Goal: Find specific page/section: Find specific page/section

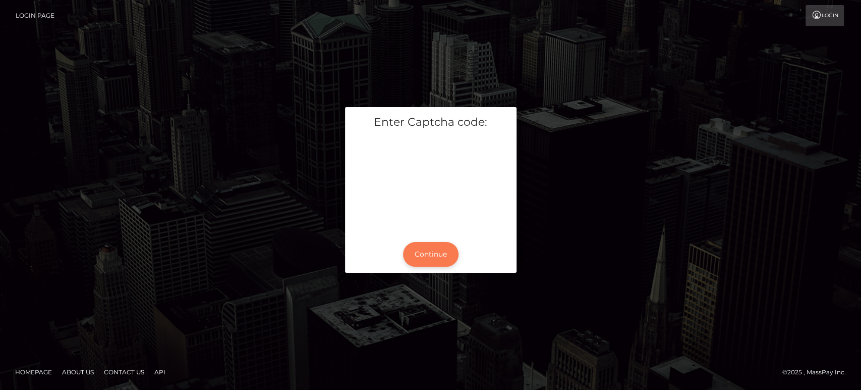
click at [439, 249] on button "Continue" at bounding box center [431, 254] width 56 height 25
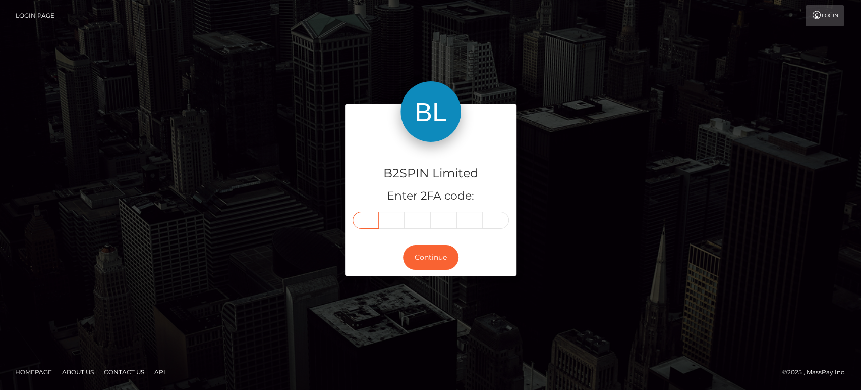
paste input "1"
type input "1"
type input "8"
type input "7"
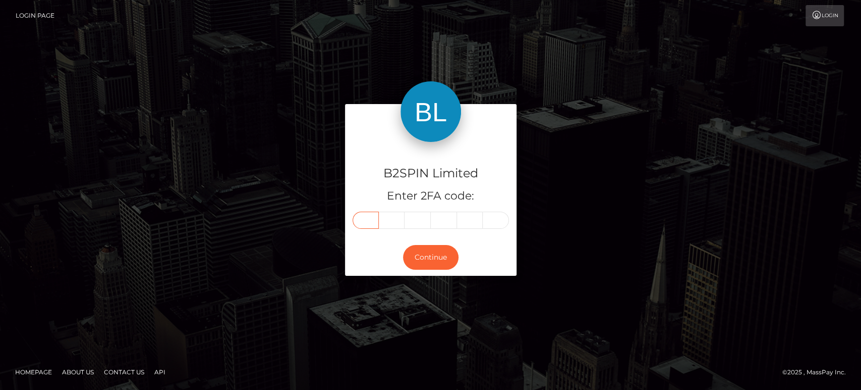
type input "0"
type input "9"
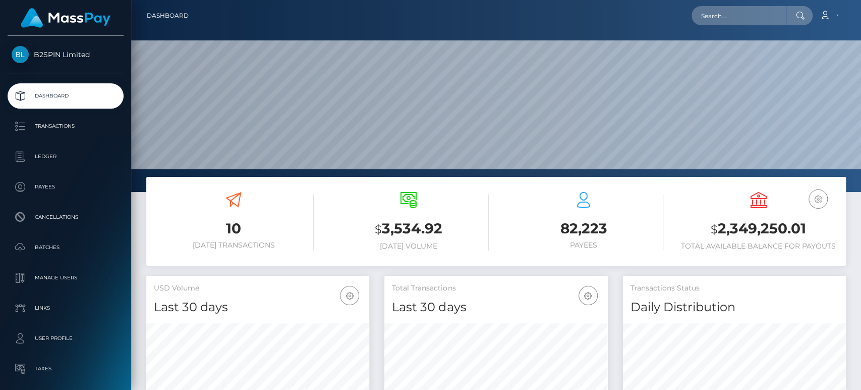
scroll to position [178, 223]
click at [754, 16] on input "text" at bounding box center [739, 15] width 95 height 19
paste input "8d4cc520-6535-451d-8e06-66552249946e"
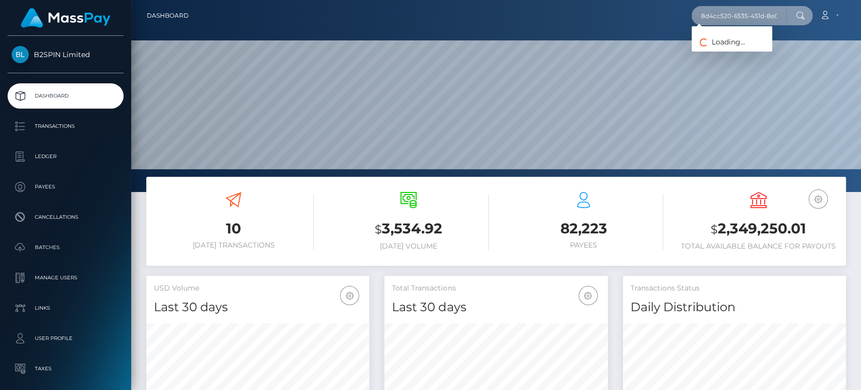
scroll to position [0, 51]
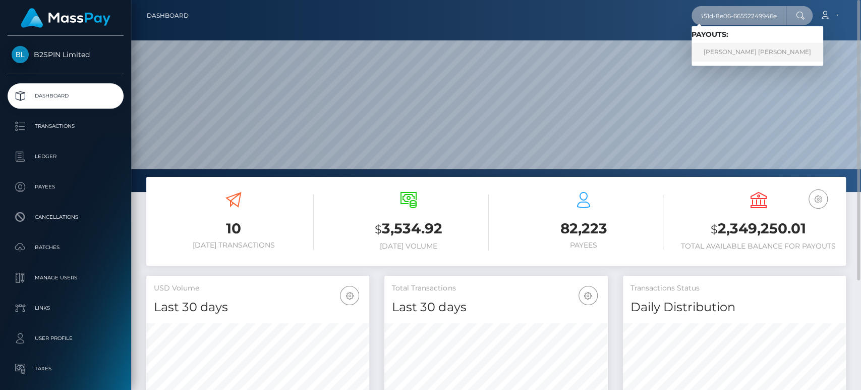
type input "8d4cc520-6535-451d-8e06-66552249946e"
click at [739, 51] on link "[PERSON_NAME] [PERSON_NAME]" at bounding box center [758, 52] width 132 height 19
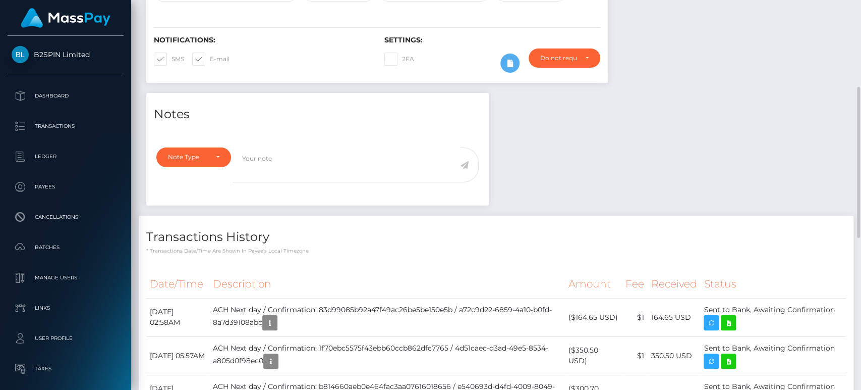
scroll to position [121, 223]
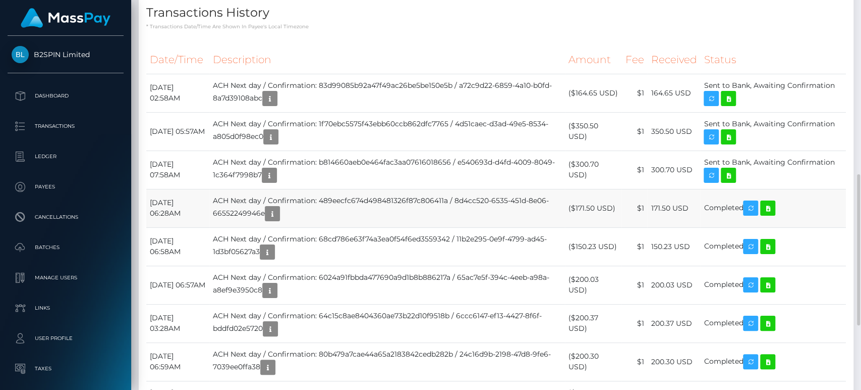
drag, startPoint x: 180, startPoint y: 201, endPoint x: 213, endPoint y: 197, distance: 33.5
click at [209, 197] on td "September 26, 2025 06:28AM" at bounding box center [177, 208] width 63 height 38
click at [774, 207] on icon at bounding box center [768, 208] width 12 height 13
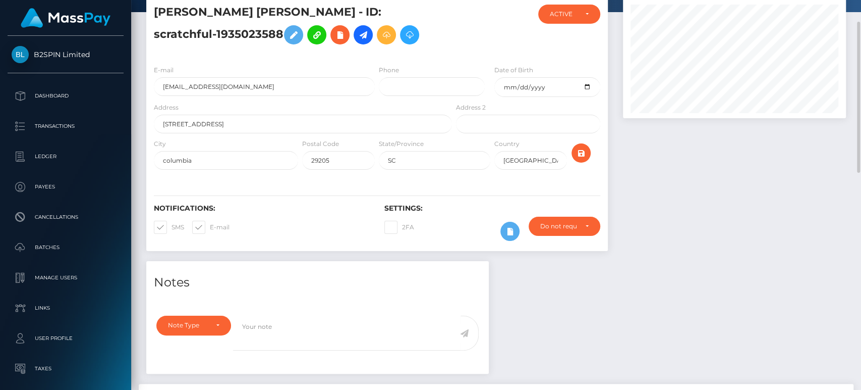
scroll to position [0, 0]
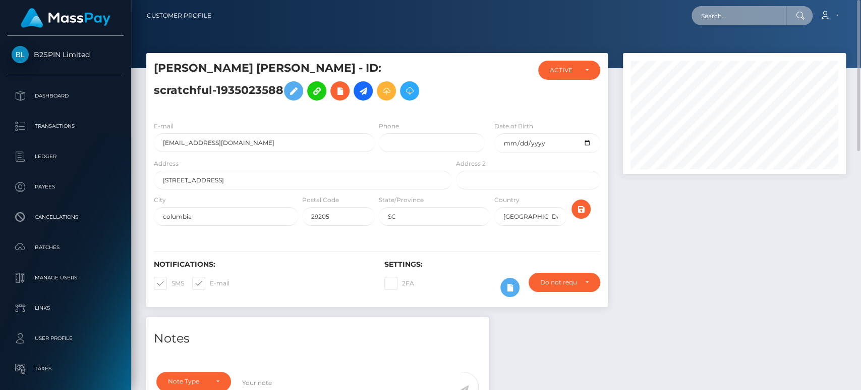
click at [752, 15] on input "text" at bounding box center [739, 15] width 95 height 19
click at [755, 19] on input "text" at bounding box center [739, 15] width 95 height 19
paste input "f87d0384-732f-4544-ba30-d484a0f5f5a4"
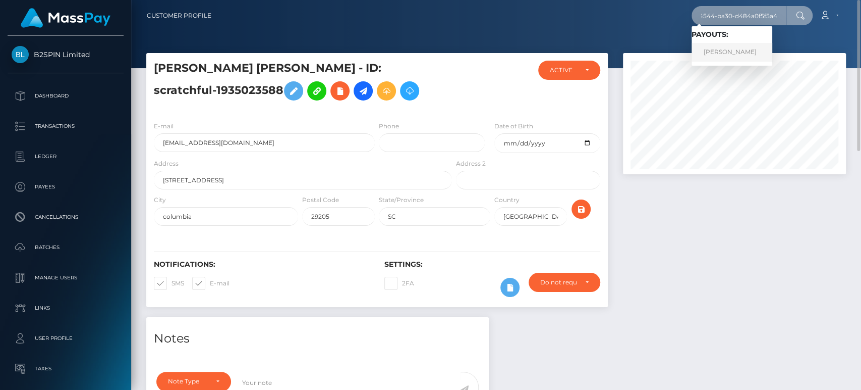
type input "f87d0384-732f-4544-ba30-d484a0f5f5a4"
click at [730, 50] on link "CARLA SHARRISSE KING" at bounding box center [732, 52] width 81 height 19
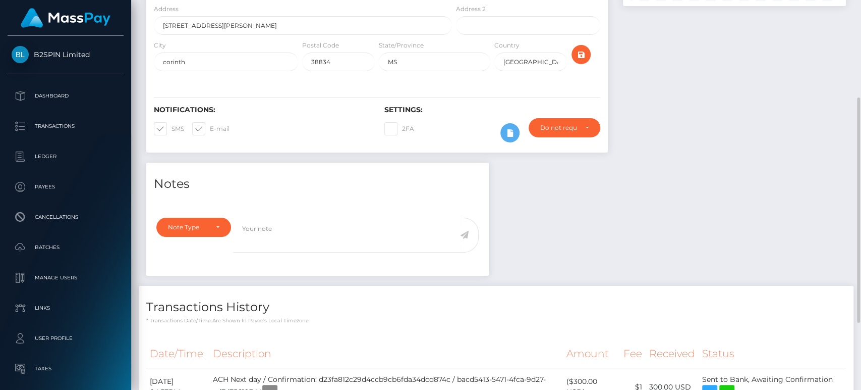
scroll to position [280, 0]
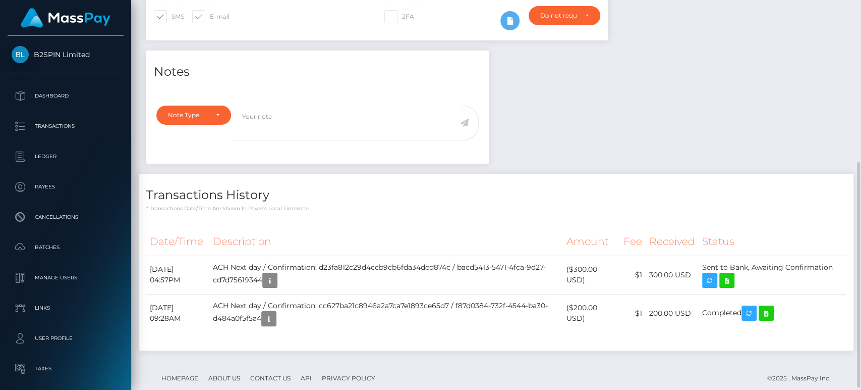
click at [596, 122] on div "Notes Note Type Compliance Clear Compliance General Note Type" at bounding box center [496, 205] width 715 height 310
click at [773, 307] on icon at bounding box center [766, 313] width 12 height 13
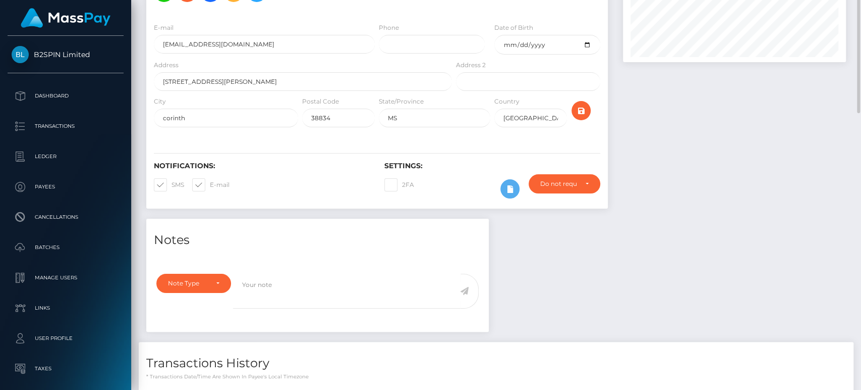
scroll to position [0, 0]
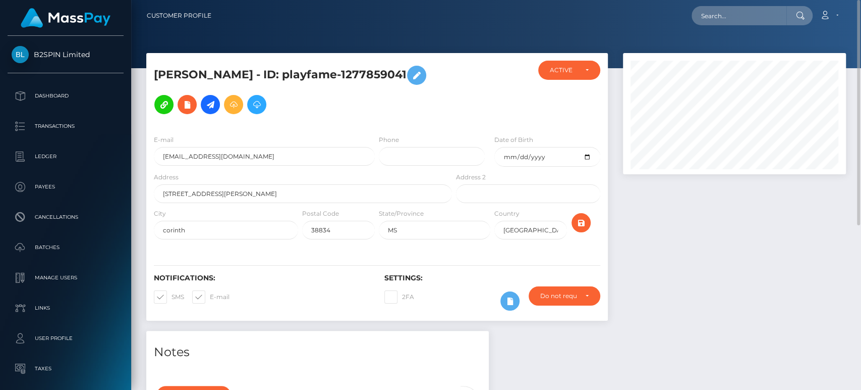
click at [704, 307] on div at bounding box center [735, 192] width 238 height 278
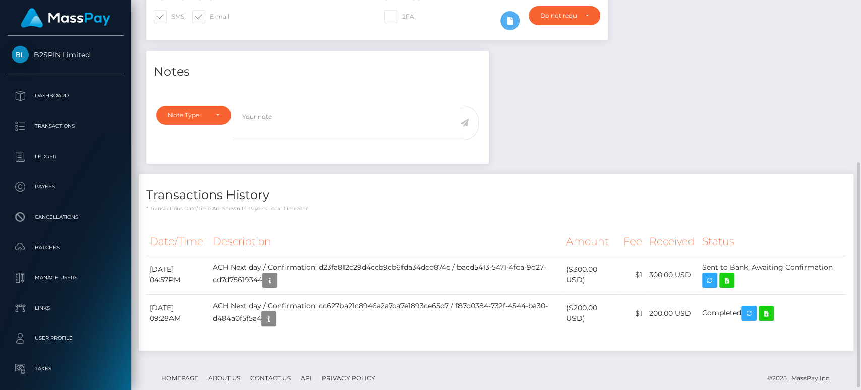
click at [606, 104] on div "Notes Note Type Compliance Clear Compliance General Note Type" at bounding box center [496, 205] width 715 height 310
click at [586, 360] on footer "Homepage About Us Contact Us API Privacy Policy © 2025 , MassPay Inc." at bounding box center [496, 377] width 700 height 35
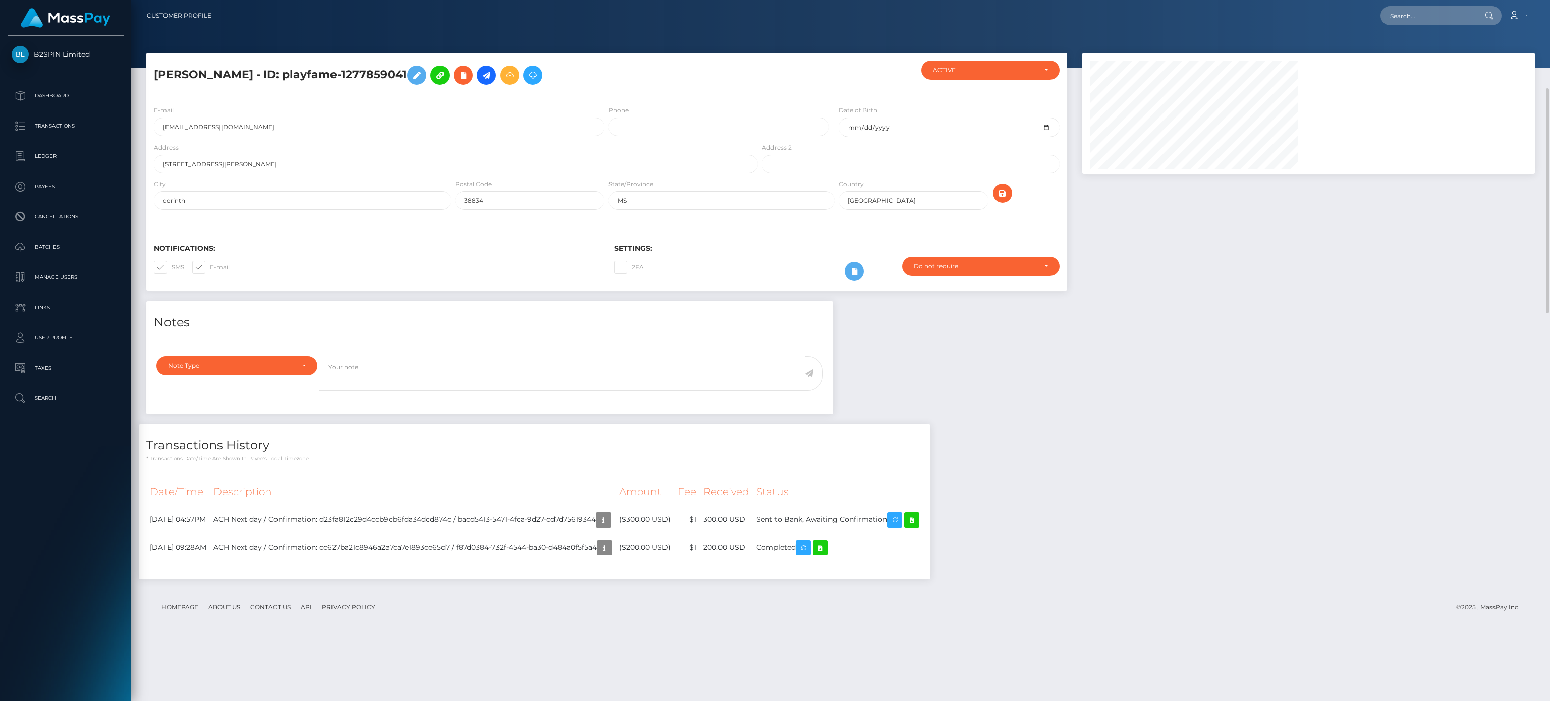
scroll to position [121, 453]
click at [861, 17] on input "text" at bounding box center [1428, 15] width 95 height 19
paste input "8d4cc520-6535-451d-8e06-66552249946e"
type input "8d4cc520-6535-451d-8e06-66552249946e"
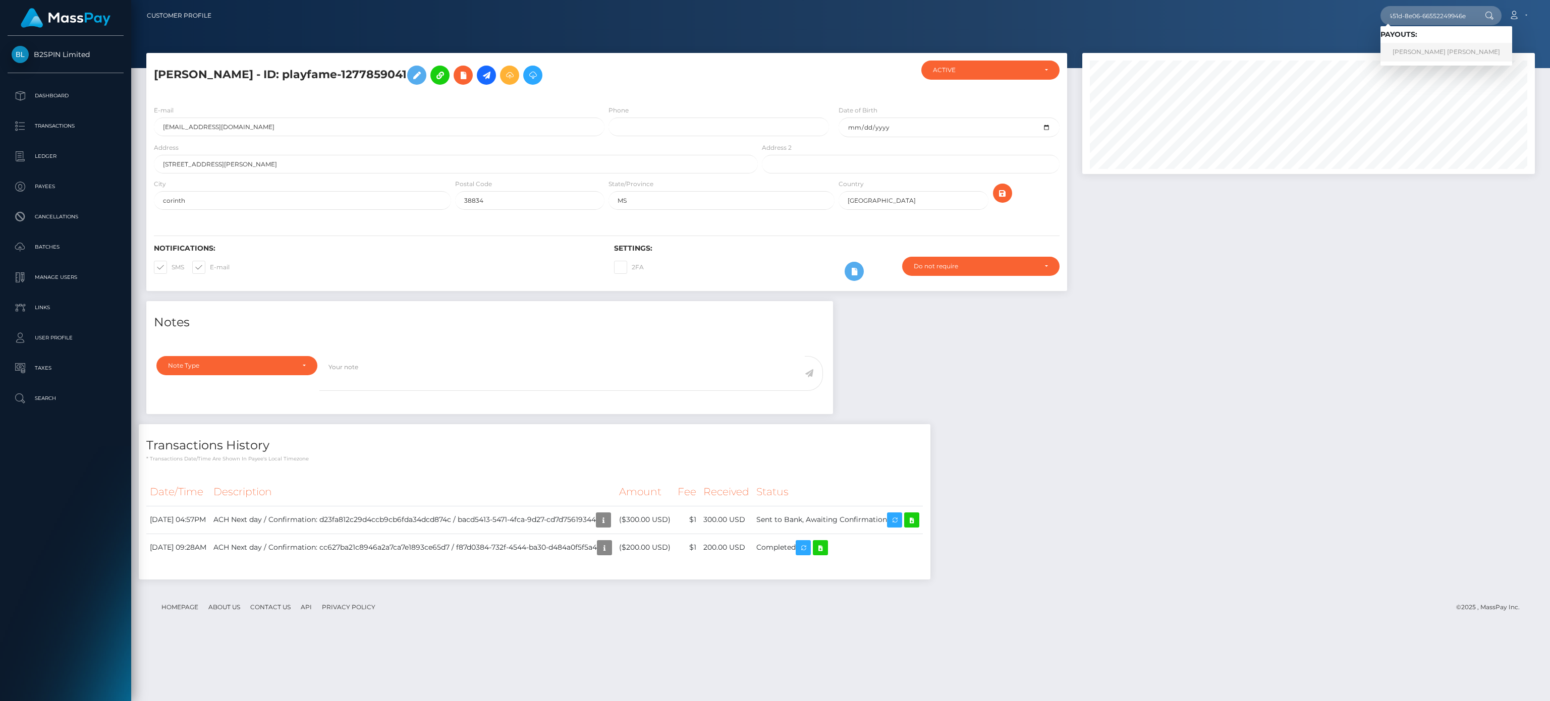
scroll to position [0, 0]
click at [861, 46] on link "[PERSON_NAME] [PERSON_NAME]" at bounding box center [1447, 52] width 132 height 19
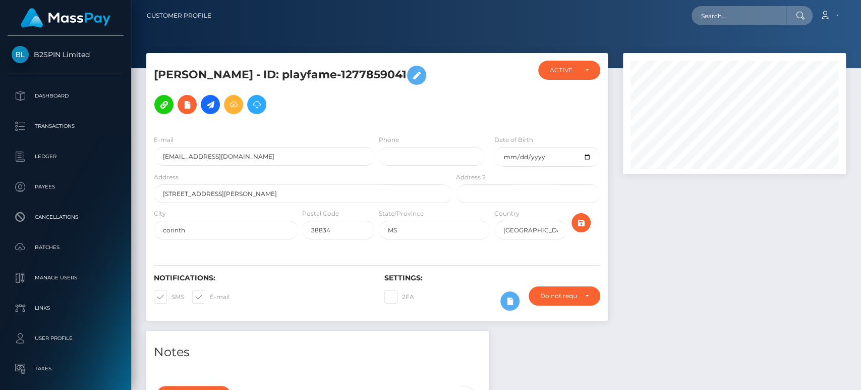
scroll to position [121, 223]
click at [730, 21] on input "text" at bounding box center [739, 15] width 95 height 19
paste input "hellomillions-1130105450"
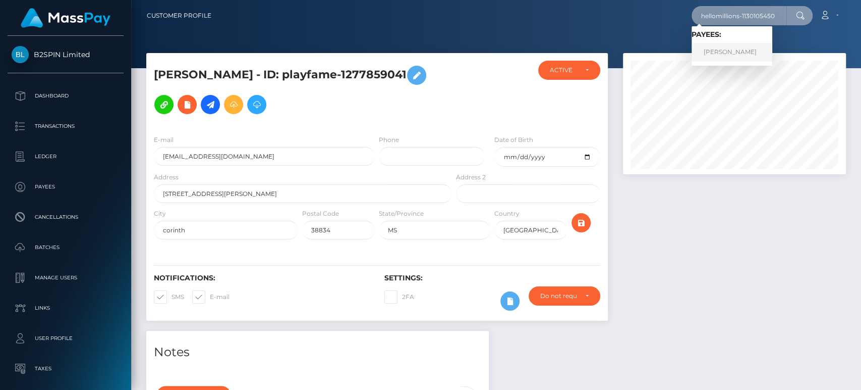
type input "hellomillions-1130105450"
click at [742, 49] on link "[PERSON_NAME]" at bounding box center [732, 52] width 81 height 19
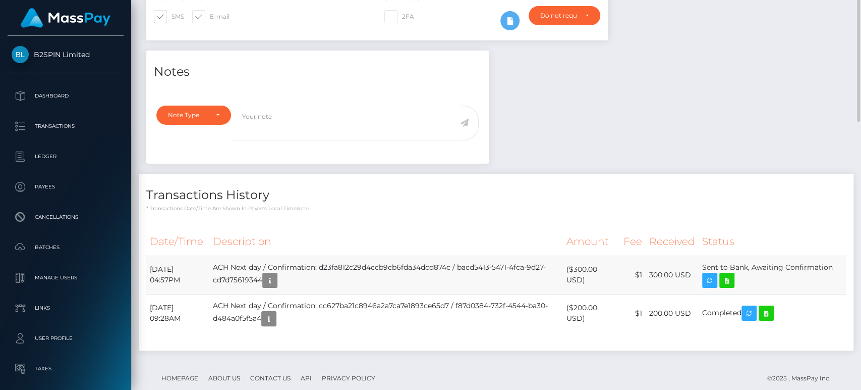
scroll to position [285, 0]
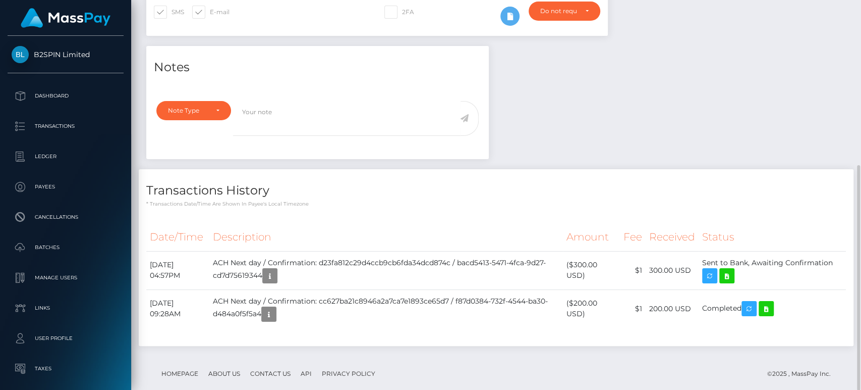
click at [683, 200] on p "* Transactions date/time are shown in payee's local timezone" at bounding box center [496, 204] width 700 height 8
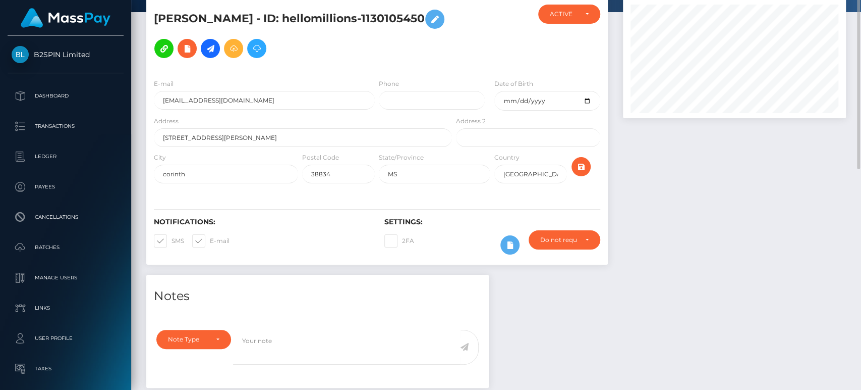
scroll to position [0, 0]
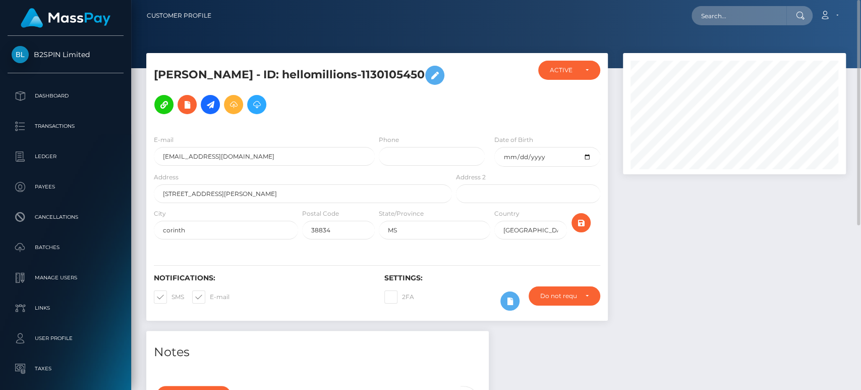
click at [735, 282] on div at bounding box center [735, 192] width 238 height 278
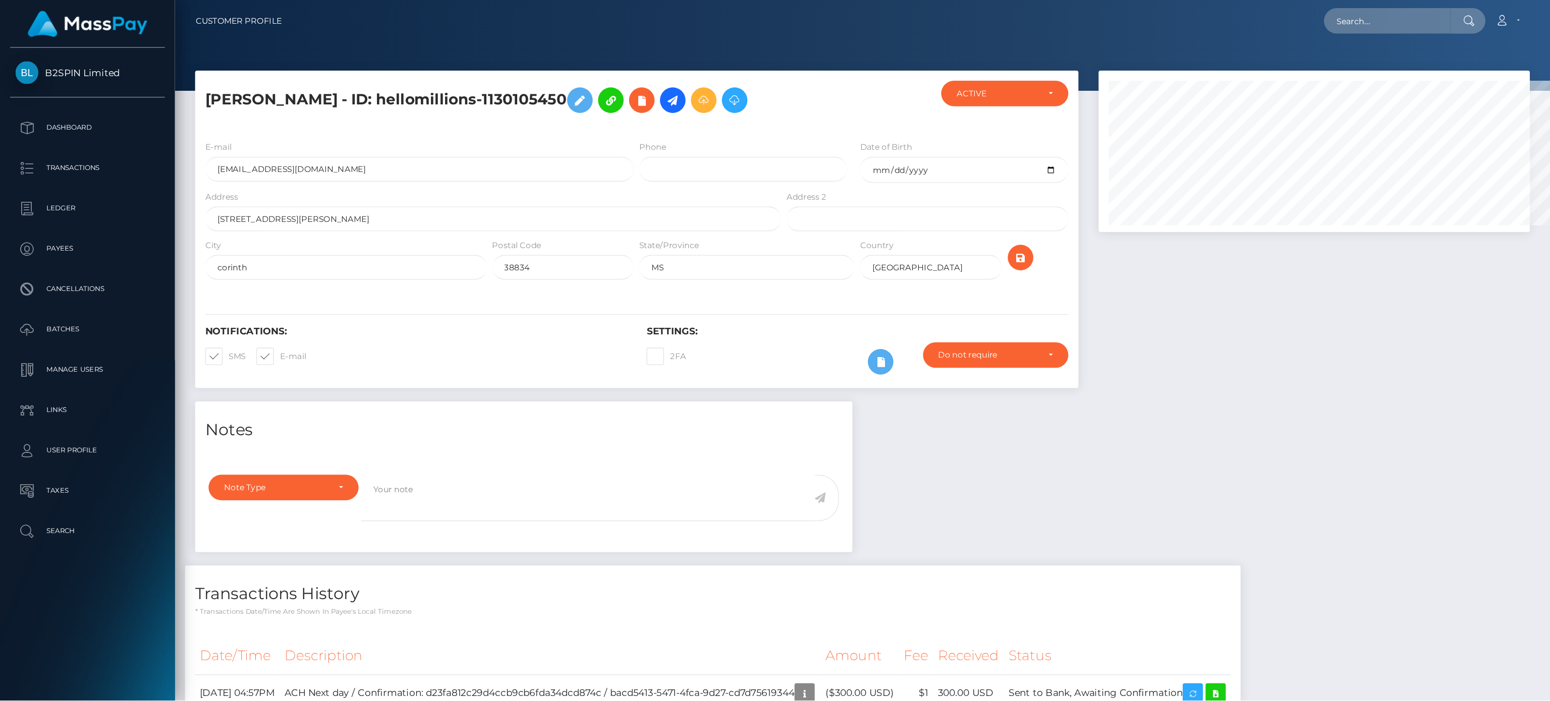
scroll to position [121, 453]
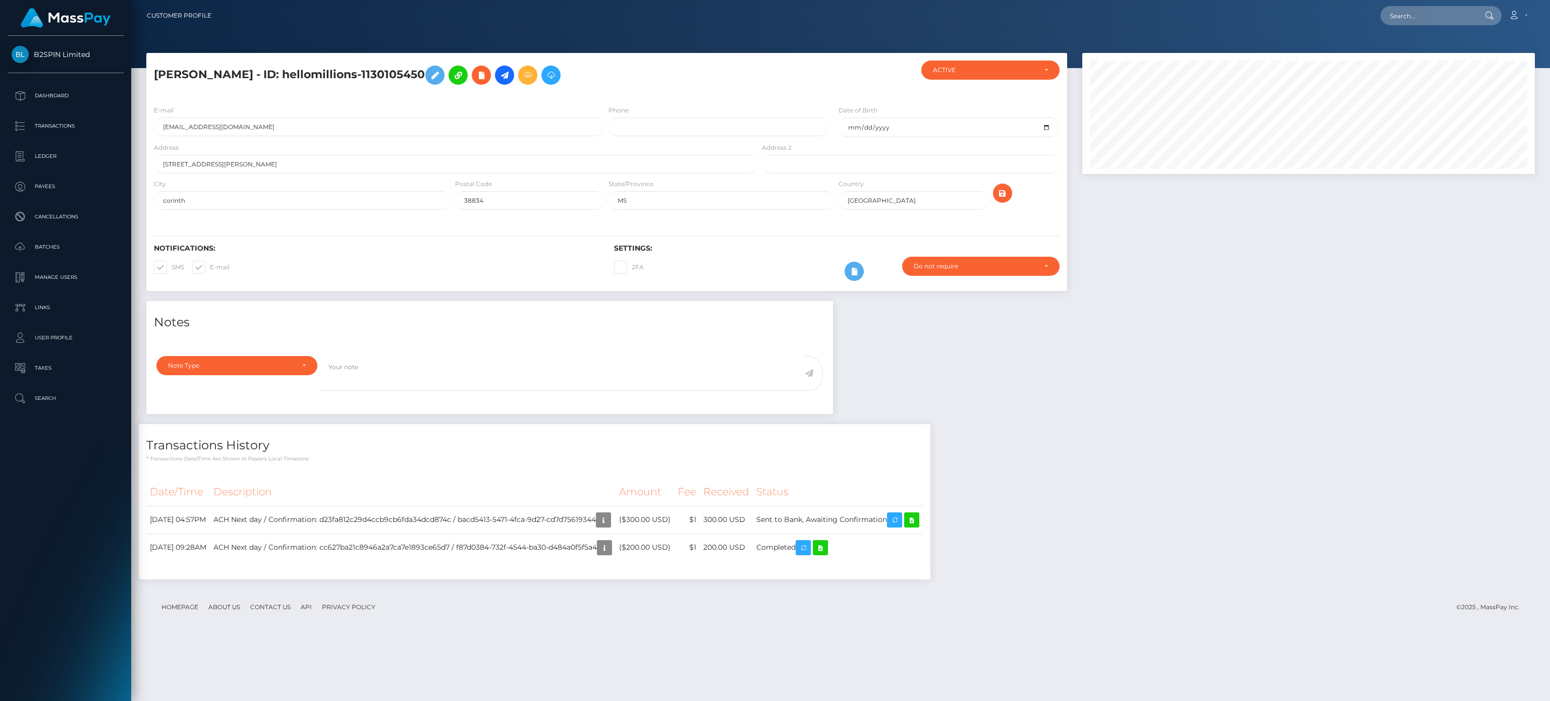
click at [861, 389] on div "Notes Note Type Compliance Clear Compliance General Note Type" at bounding box center [841, 445] width 1404 height 289
click at [861, 369] on div "Notes Note Type Compliance Clear Compliance General Note Type" at bounding box center [841, 445] width 1404 height 289
click at [384, 267] on div "Notifications: SMS E-mail" at bounding box center [376, 265] width 460 height 42
click at [861, 21] on input "text" at bounding box center [1428, 15] width 95 height 19
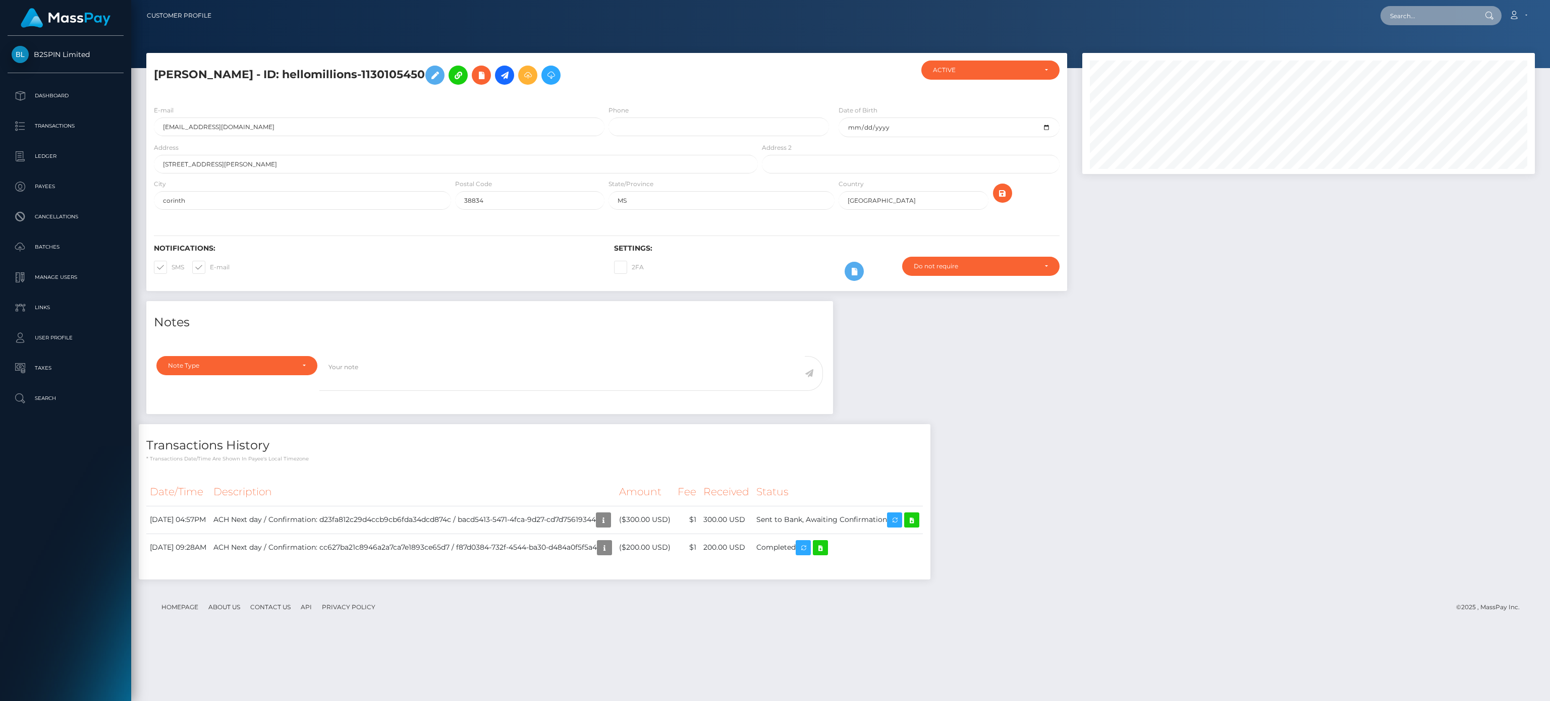
paste input "8d4cc520-6535-451d-8e06-66552249946e"
type input "8d4cc520-6535-451d-8e06-66552249946e"
click at [861, 47] on link "MICHAEL DOUGLAS CRUMP" at bounding box center [1447, 52] width 132 height 19
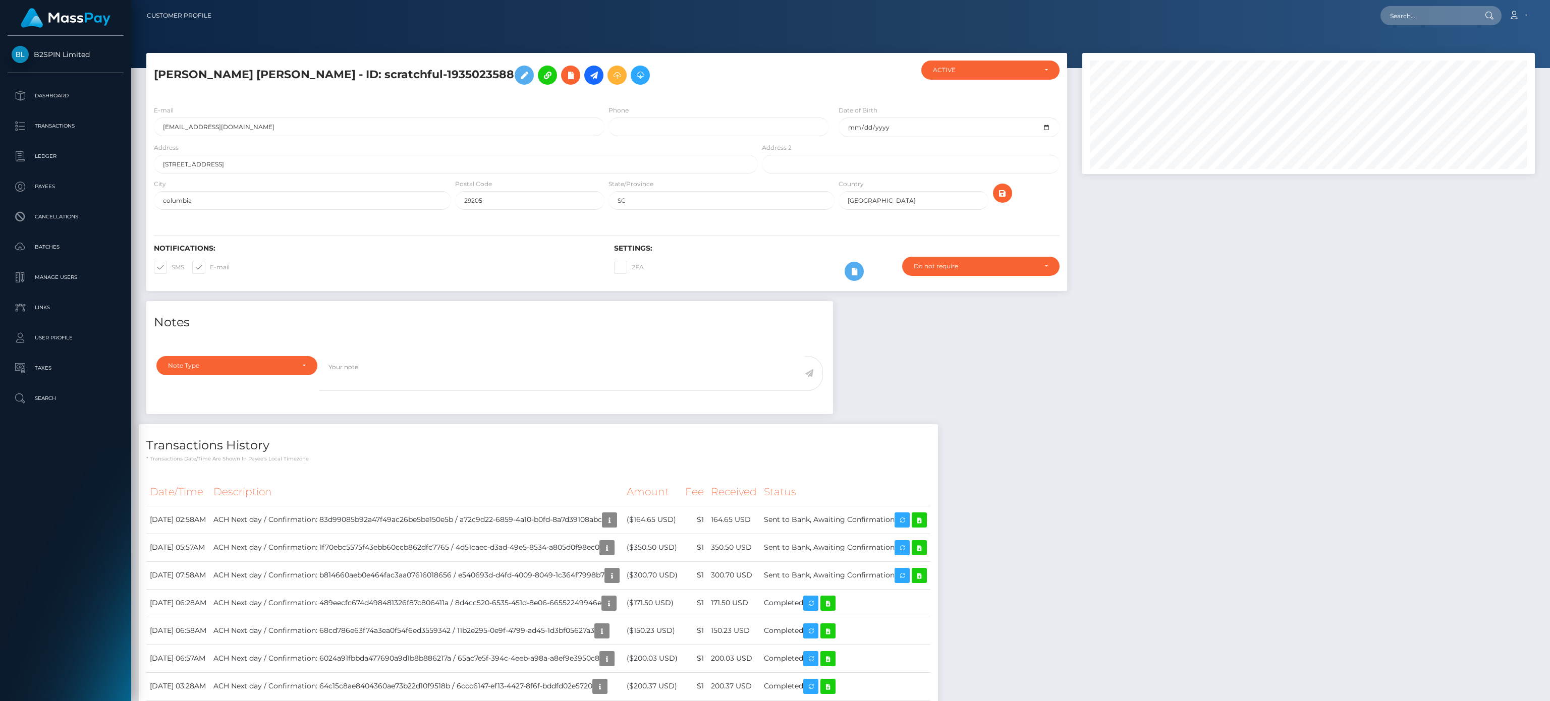
scroll to position [121, 453]
click at [1288, 525] on div "Notes Note Type Compliance Clear Compliance General Note Type" at bounding box center [841, 570] width 1404 height 538
click at [1349, 427] on div "Notes Note Type Compliance Clear Compliance General Note Type" at bounding box center [841, 570] width 1404 height 538
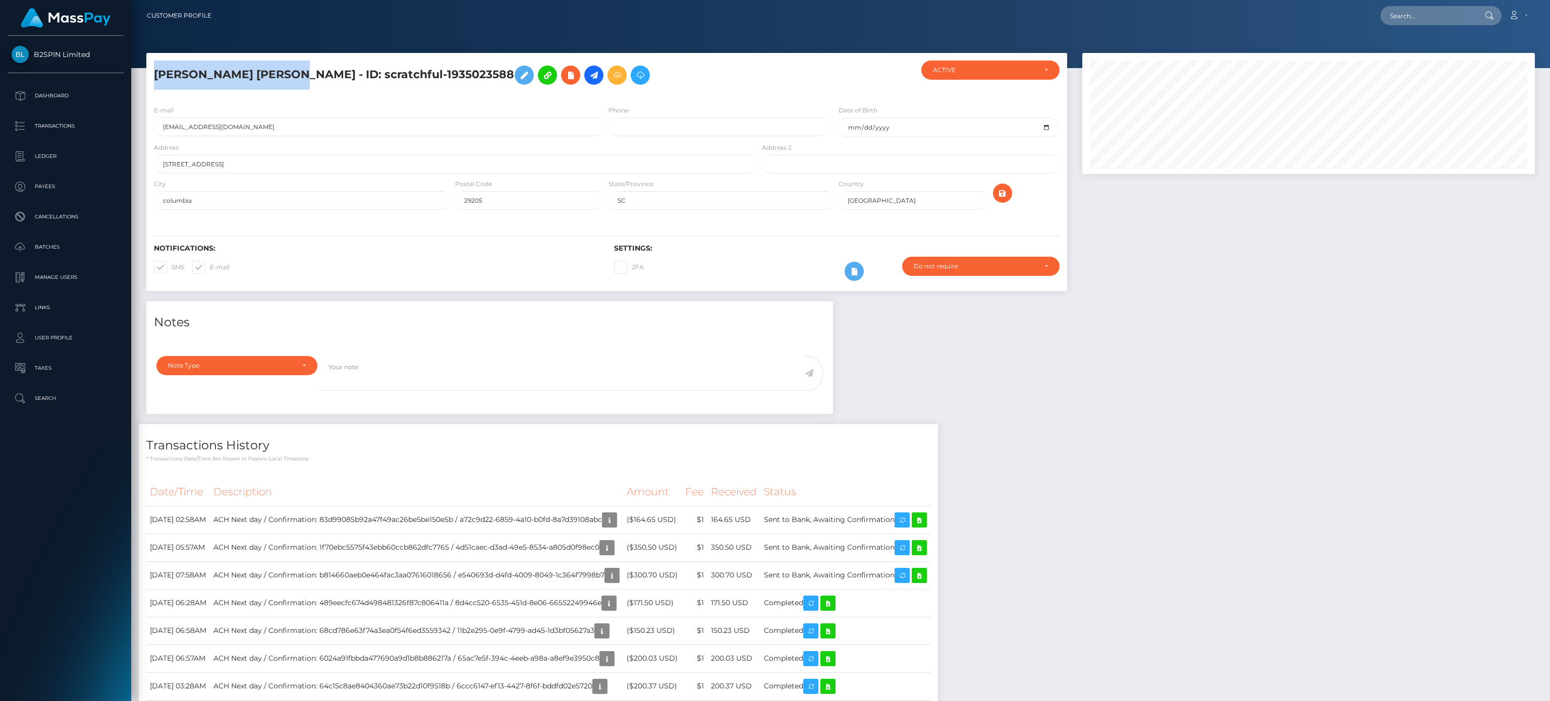
drag, startPoint x: 315, startPoint y: 76, endPoint x: 159, endPoint y: 68, distance: 156.1
click at [159, 68] on h5 "MICHAEL DOUGLAS CRUMP - ID: scratchful-1935023588" at bounding box center [453, 75] width 598 height 29
copy h5 "ICHAEL DOUGLAS CRUMP"
click at [1442, 13] on input "text" at bounding box center [1428, 15] width 95 height 19
paste input "ICHAEL DOUGLAS CRUMP"
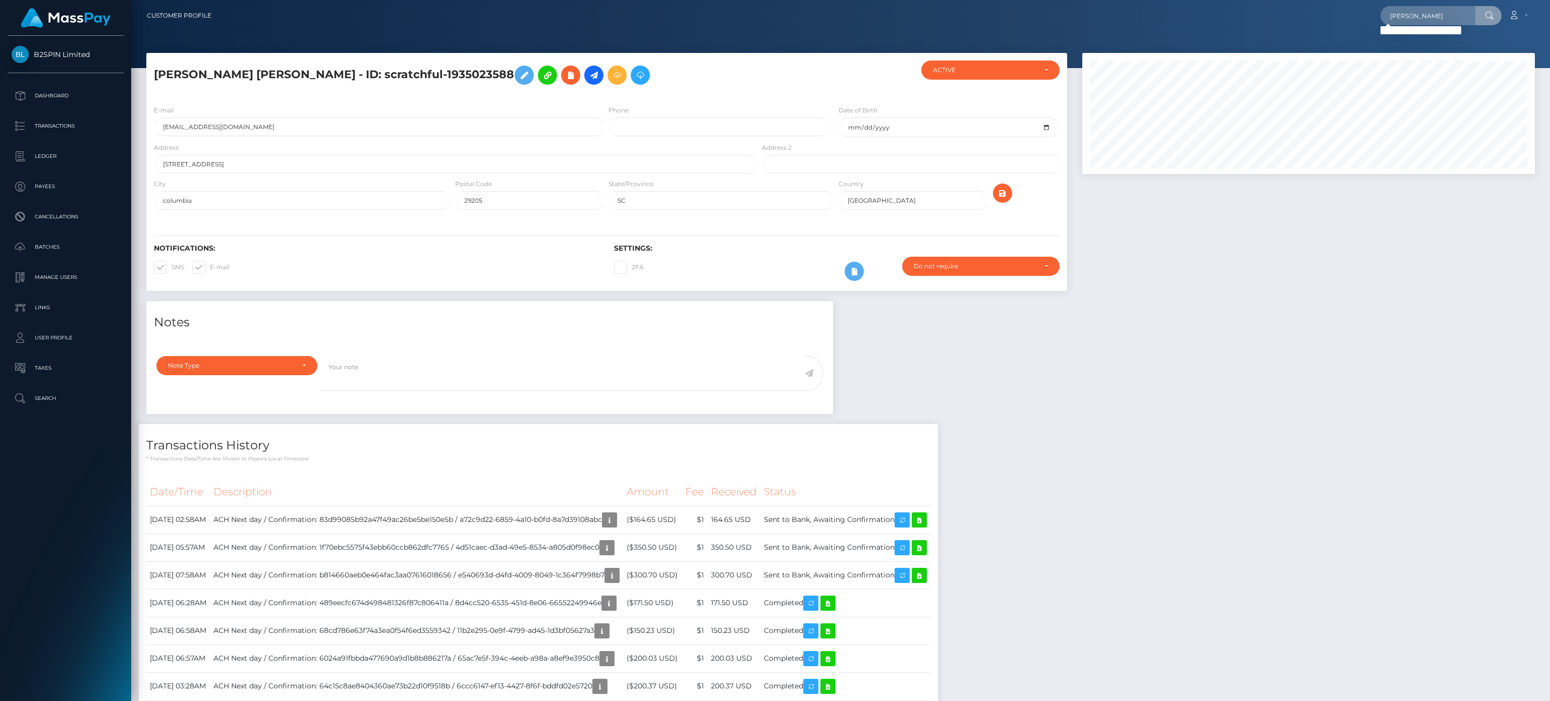
scroll to position [0, 0]
click at [1428, 21] on input "ICHAEL DOUGLAS CRUMP" at bounding box center [1428, 15] width 95 height 19
click at [1429, 21] on input "ICHAEL DOUGLAS CRUMP" at bounding box center [1428, 15] width 95 height 19
paste input "playfame-1933273174"
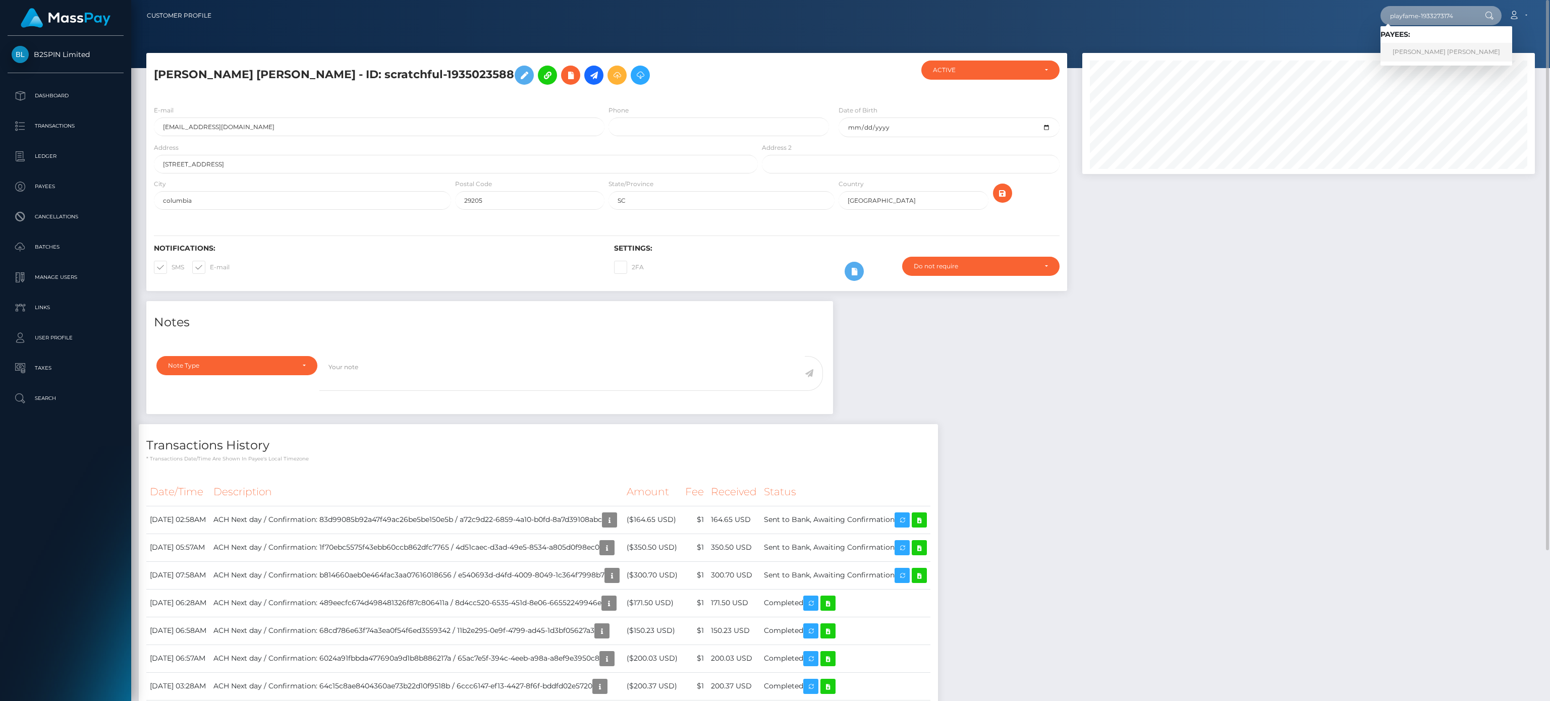
type input "playfame-1933273174"
click at [1416, 56] on link "MICHAEL DOUGLAS CRUMP" at bounding box center [1447, 52] width 132 height 19
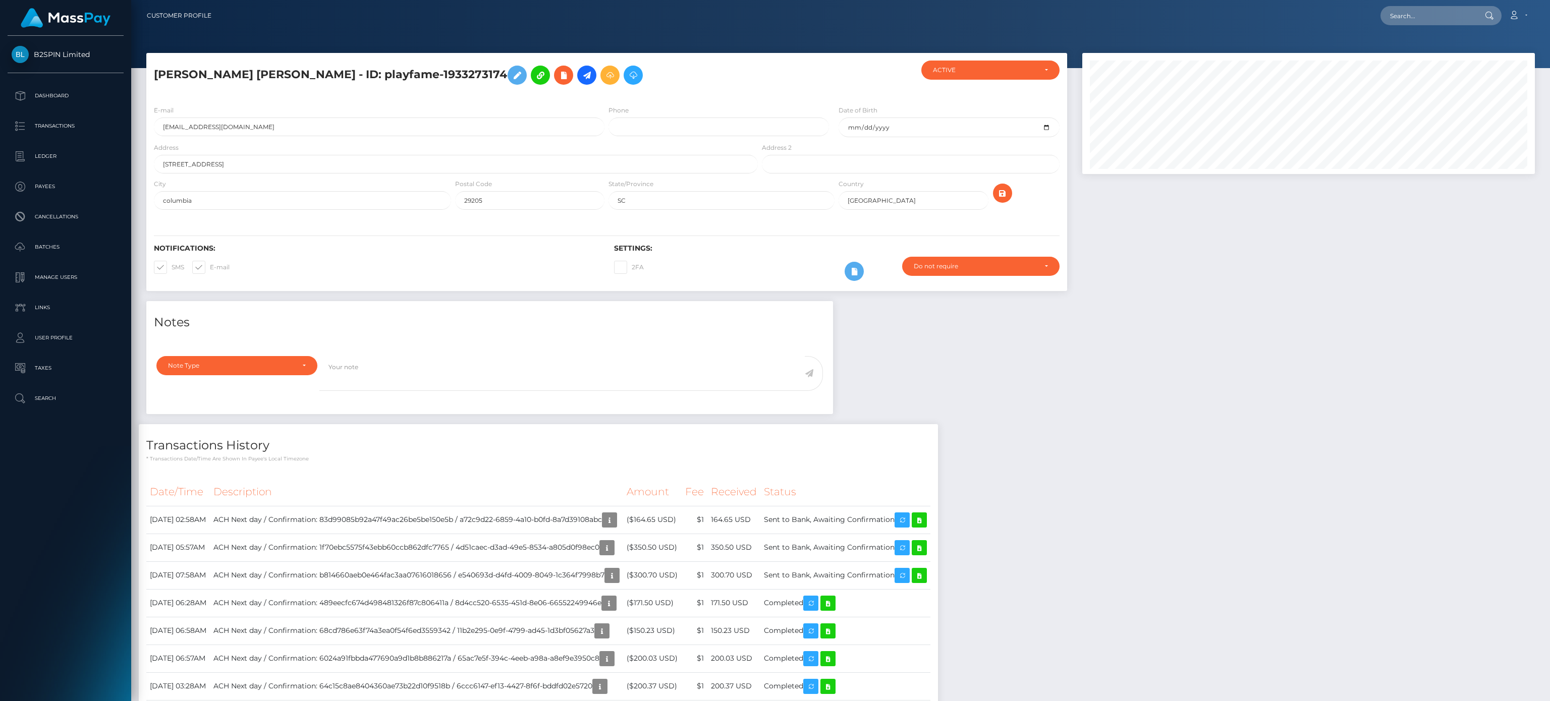
scroll to position [121, 453]
click at [1205, 527] on div "Notes Note Type Compliance Clear Compliance General Note Type" at bounding box center [841, 570] width 1404 height 538
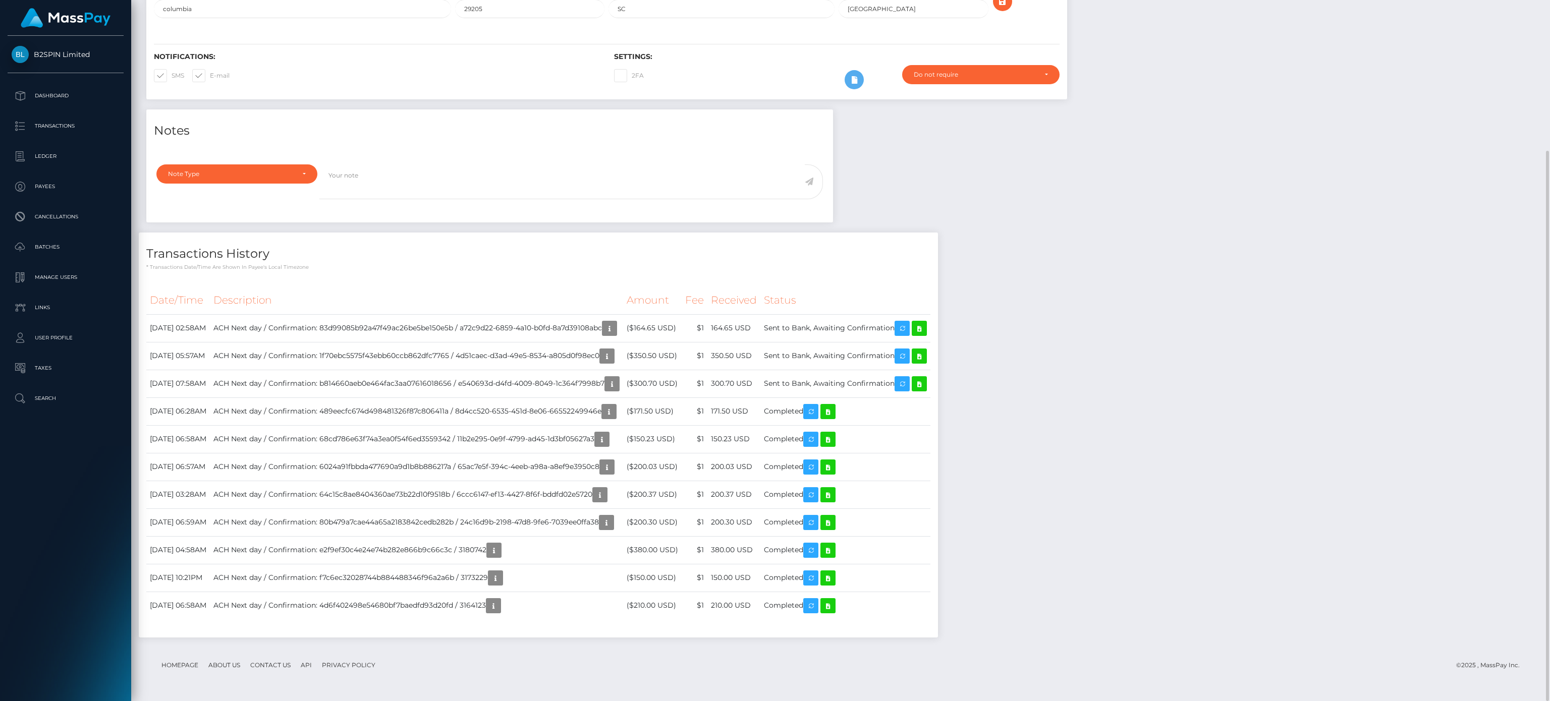
click at [1190, 530] on div "Notes Note Type Compliance Clear Compliance General Note Type" at bounding box center [841, 379] width 1404 height 538
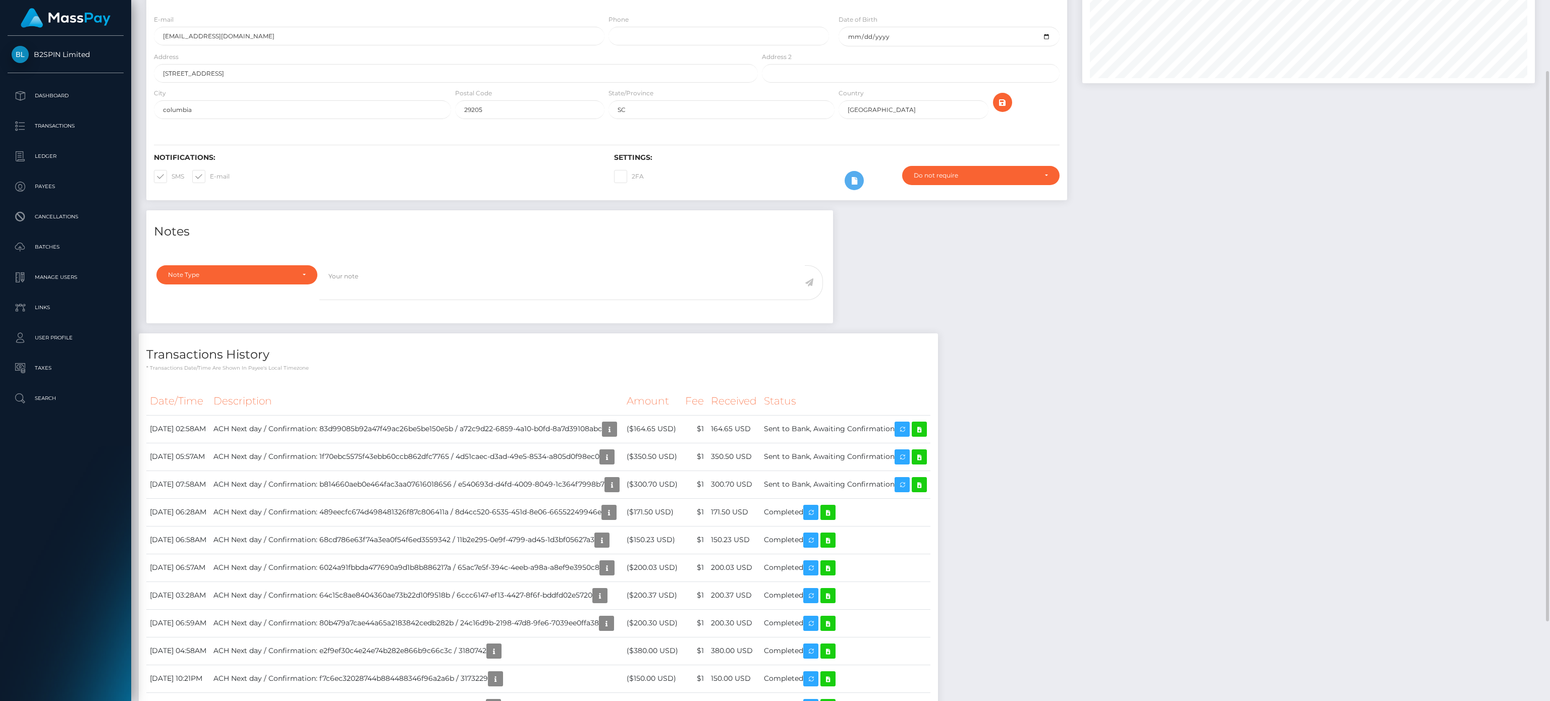
scroll to position [0, 0]
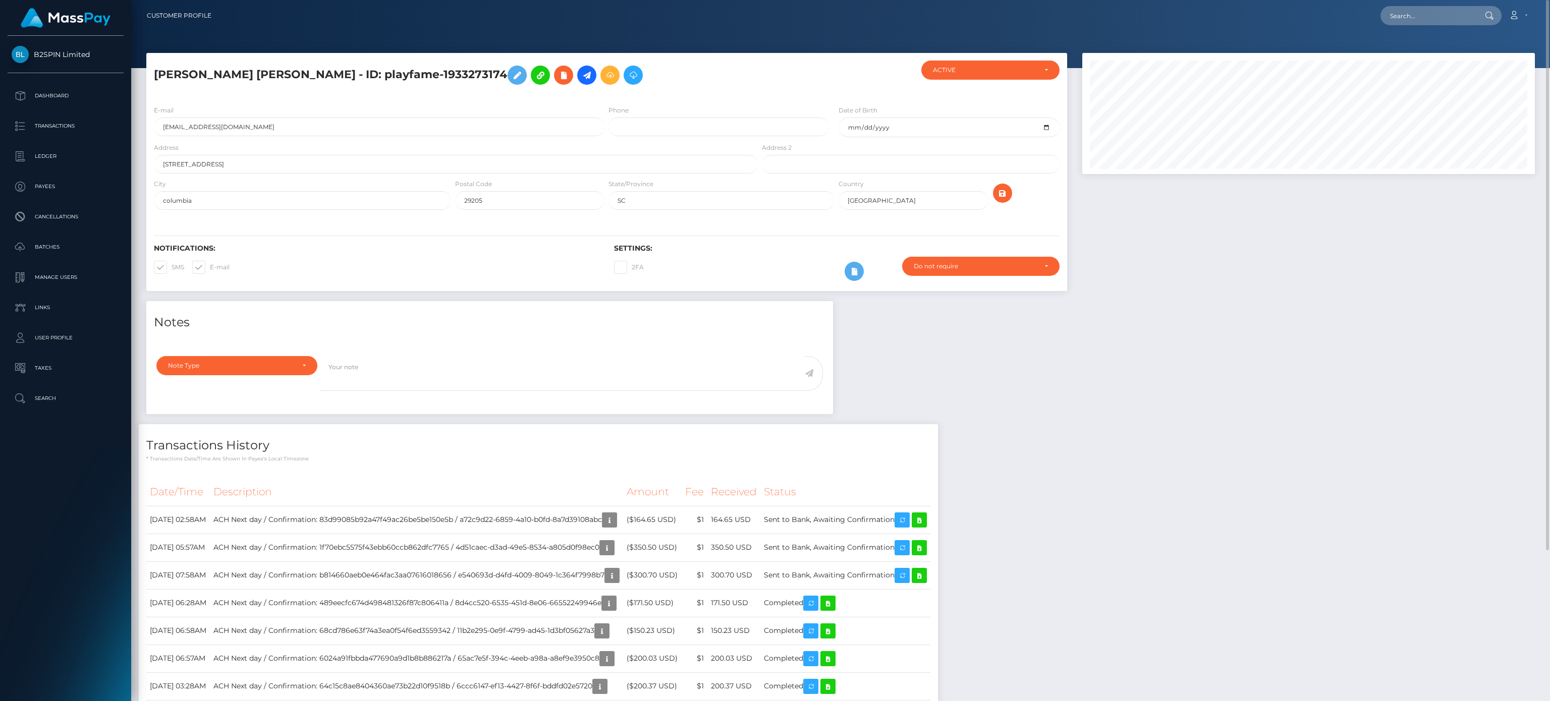
click at [1267, 421] on div "Notes Note Type Compliance Clear Compliance General Note Type" at bounding box center [841, 570] width 1404 height 538
click at [1252, 435] on div "Notes Note Type Compliance Clear Compliance General Note Type" at bounding box center [841, 570] width 1404 height 538
